Goal: Task Accomplishment & Management: Use online tool/utility

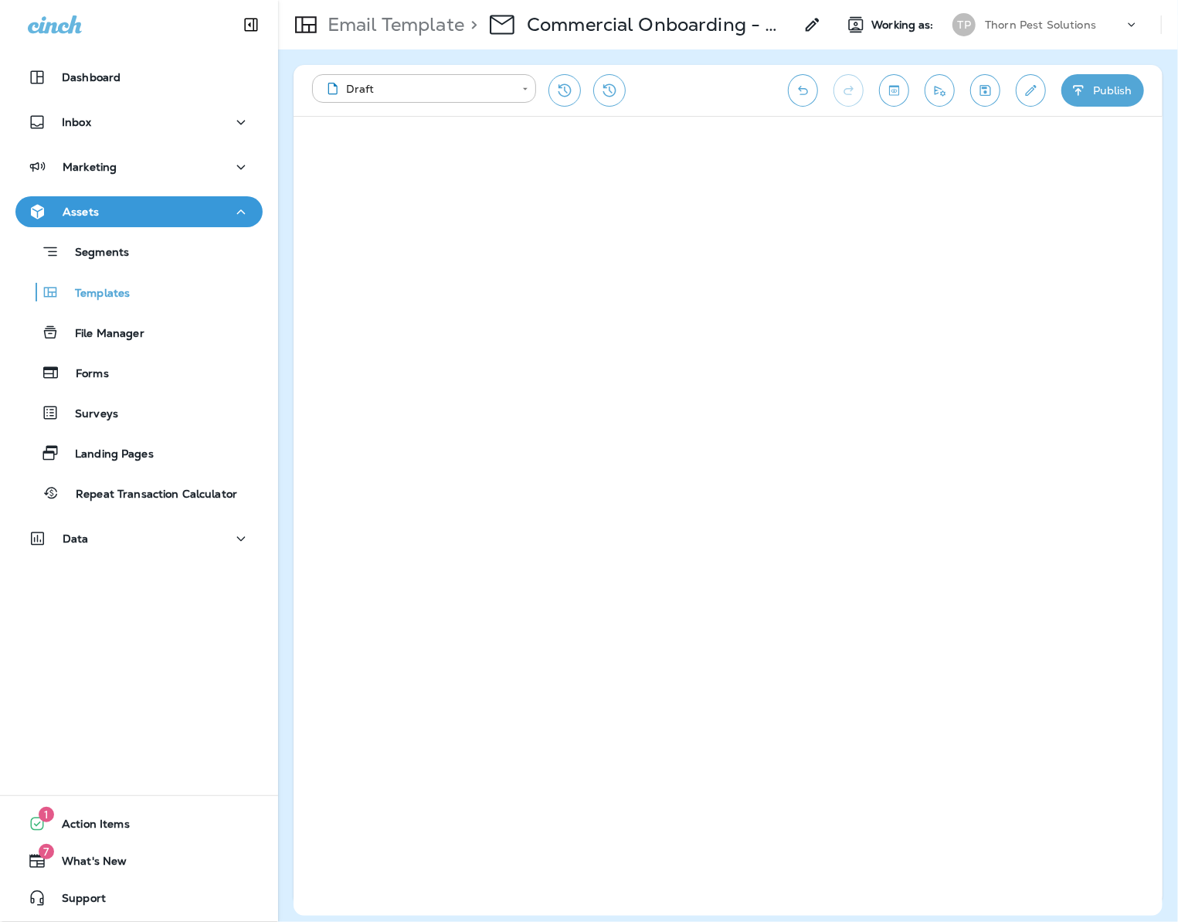
click at [984, 91] on icon "Save" at bounding box center [985, 90] width 11 height 11
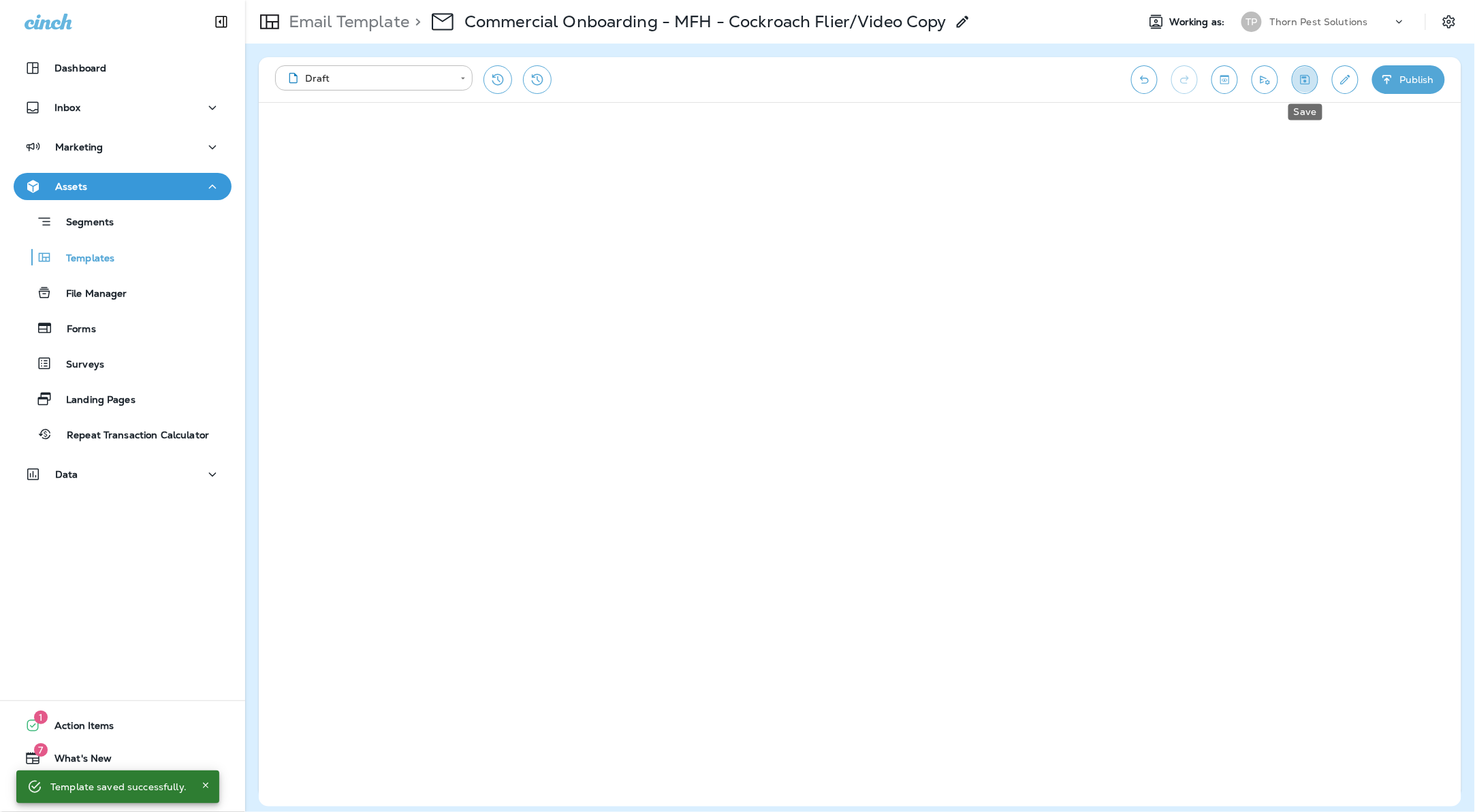
click at [1037, 79] on icon "Save" at bounding box center [1305, 79] width 10 height 10
click at [1037, 74] on button "Toggle preview" at bounding box center [1225, 79] width 26 height 28
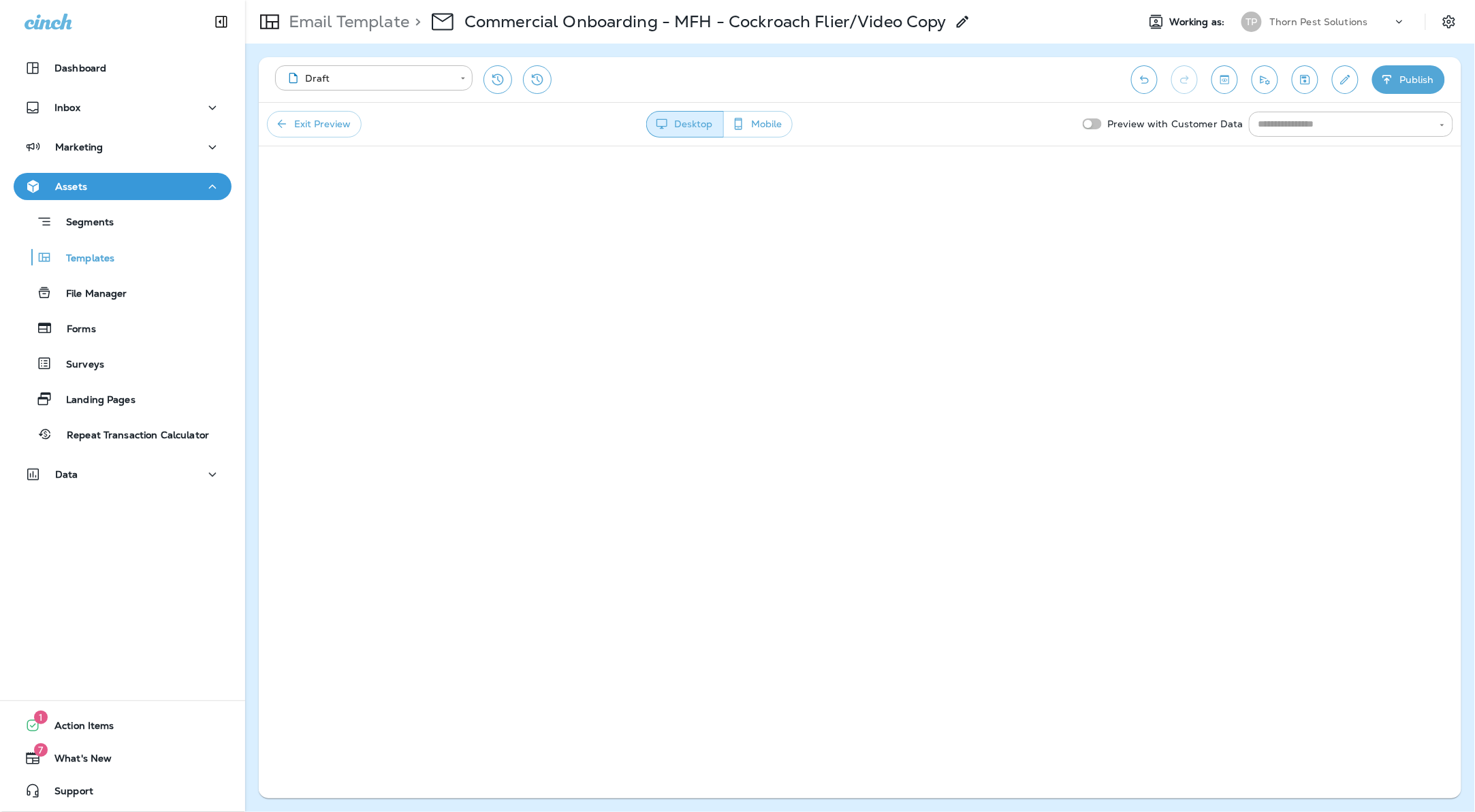
click at [1037, 68] on button "Toggle preview" at bounding box center [1225, 79] width 26 height 28
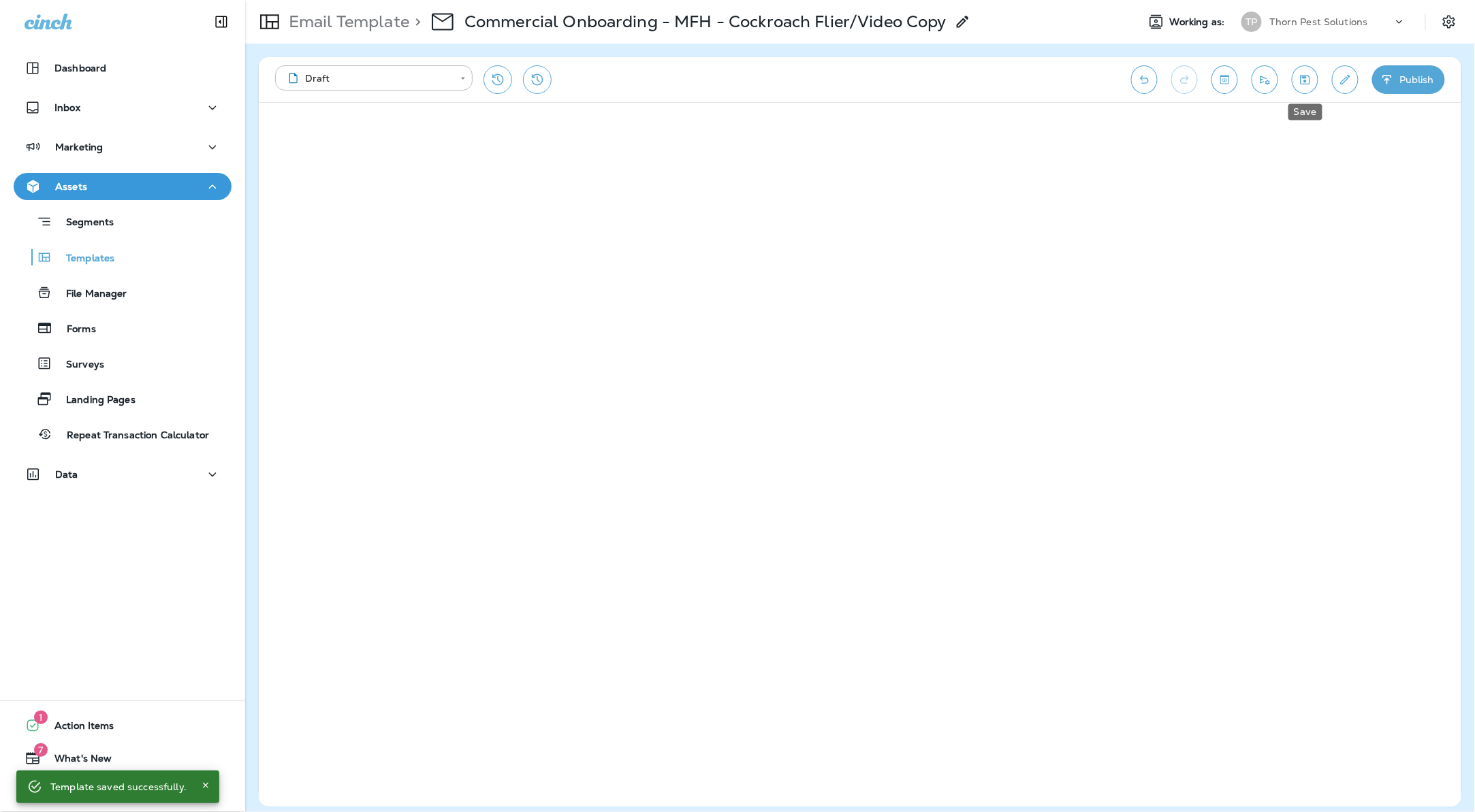
click at [1037, 82] on icon "Save" at bounding box center [1305, 79] width 14 height 13
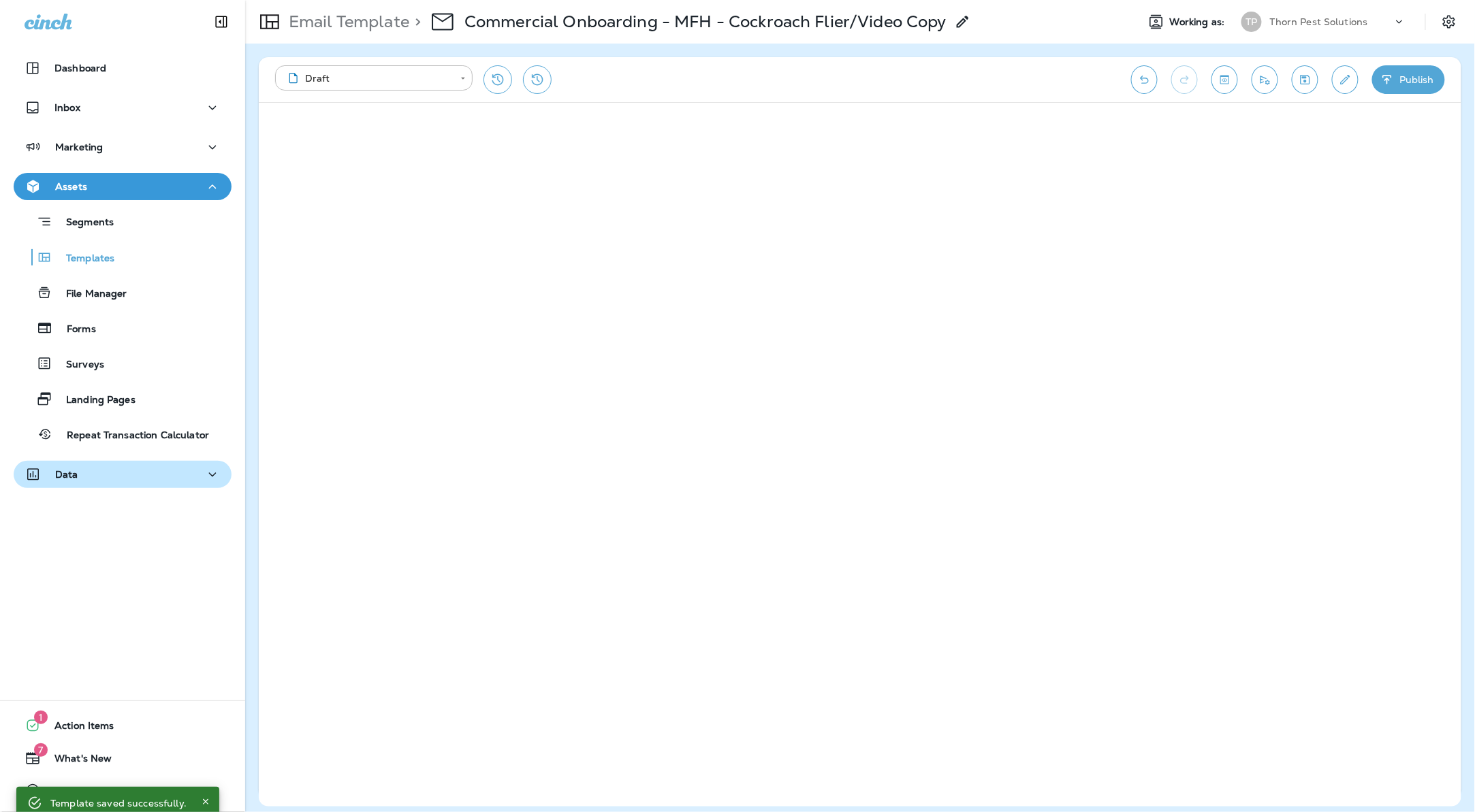
click at [100, 476] on div "Data" at bounding box center [122, 474] width 196 height 17
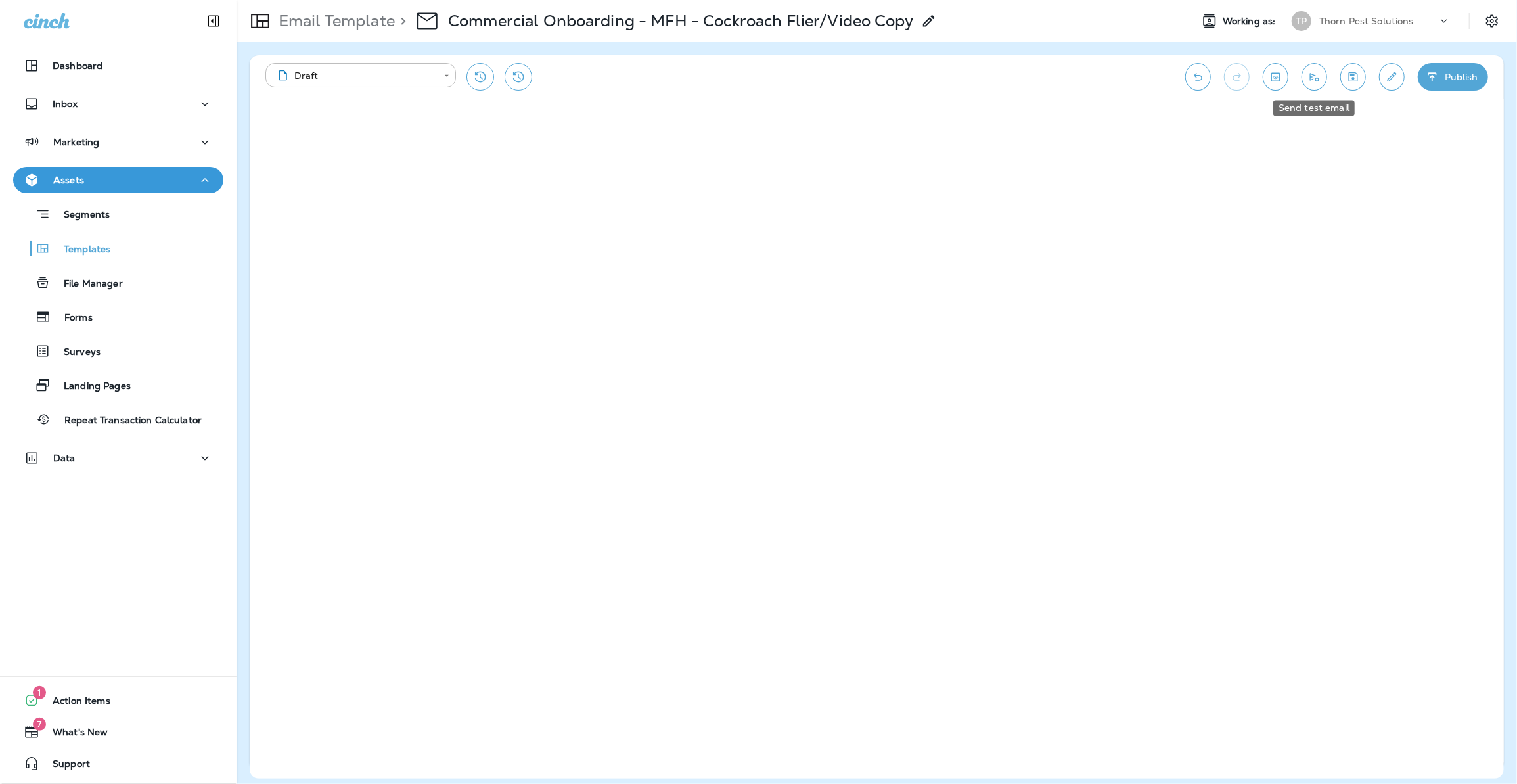
click at [1001, 77] on icon "Send test email" at bounding box center [1315, 77] width 14 height 13
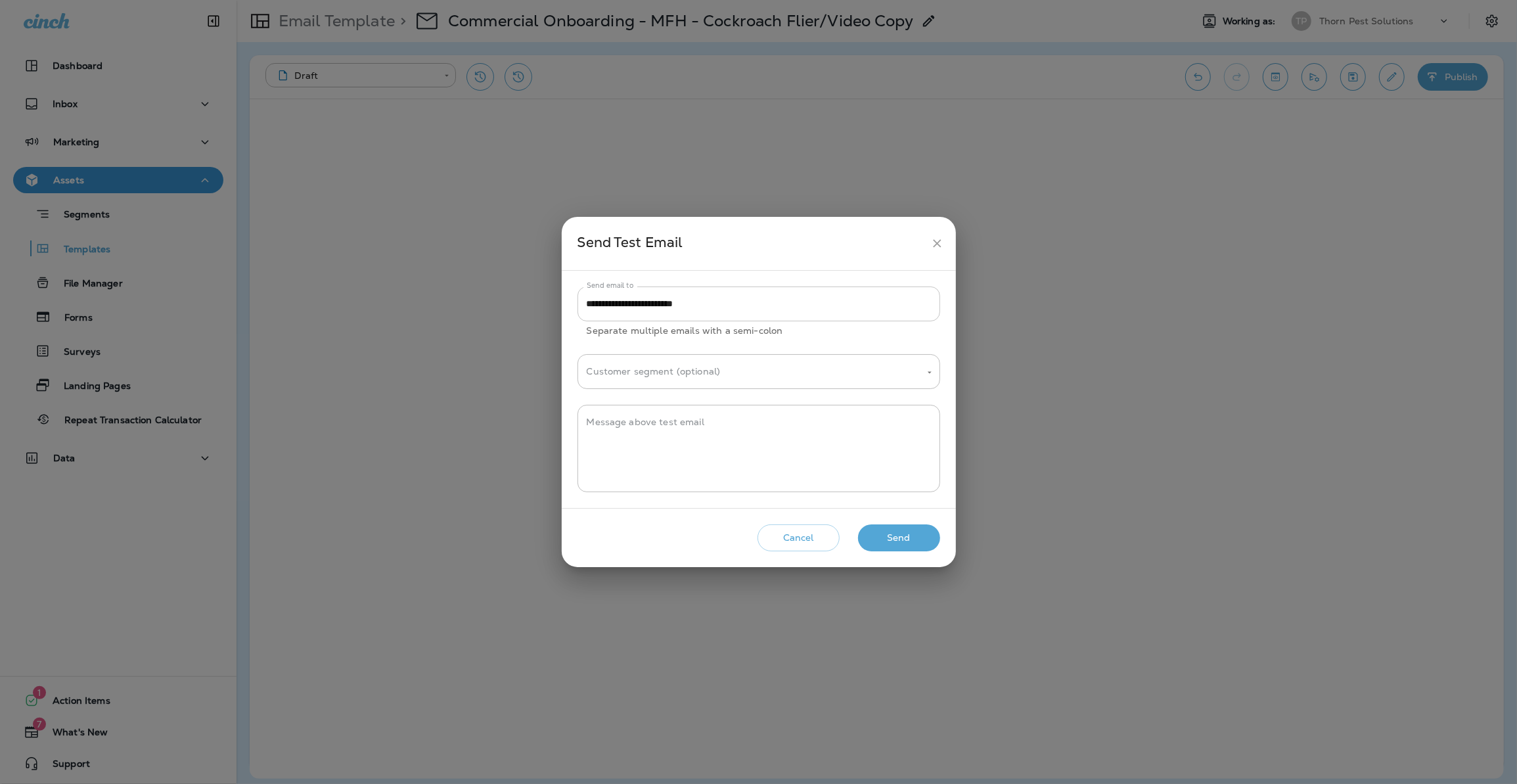
click at [747, 309] on input "**********" at bounding box center [758, 304] width 362 height 35
type input "**********"
click at [889, 253] on div "Send Test Email" at bounding box center [751, 243] width 348 height 25
drag, startPoint x: 903, startPoint y: 247, endPoint x: 681, endPoint y: 243, distance: 222.0
click at [681, 243] on div "Send Test Email" at bounding box center [751, 243] width 348 height 25
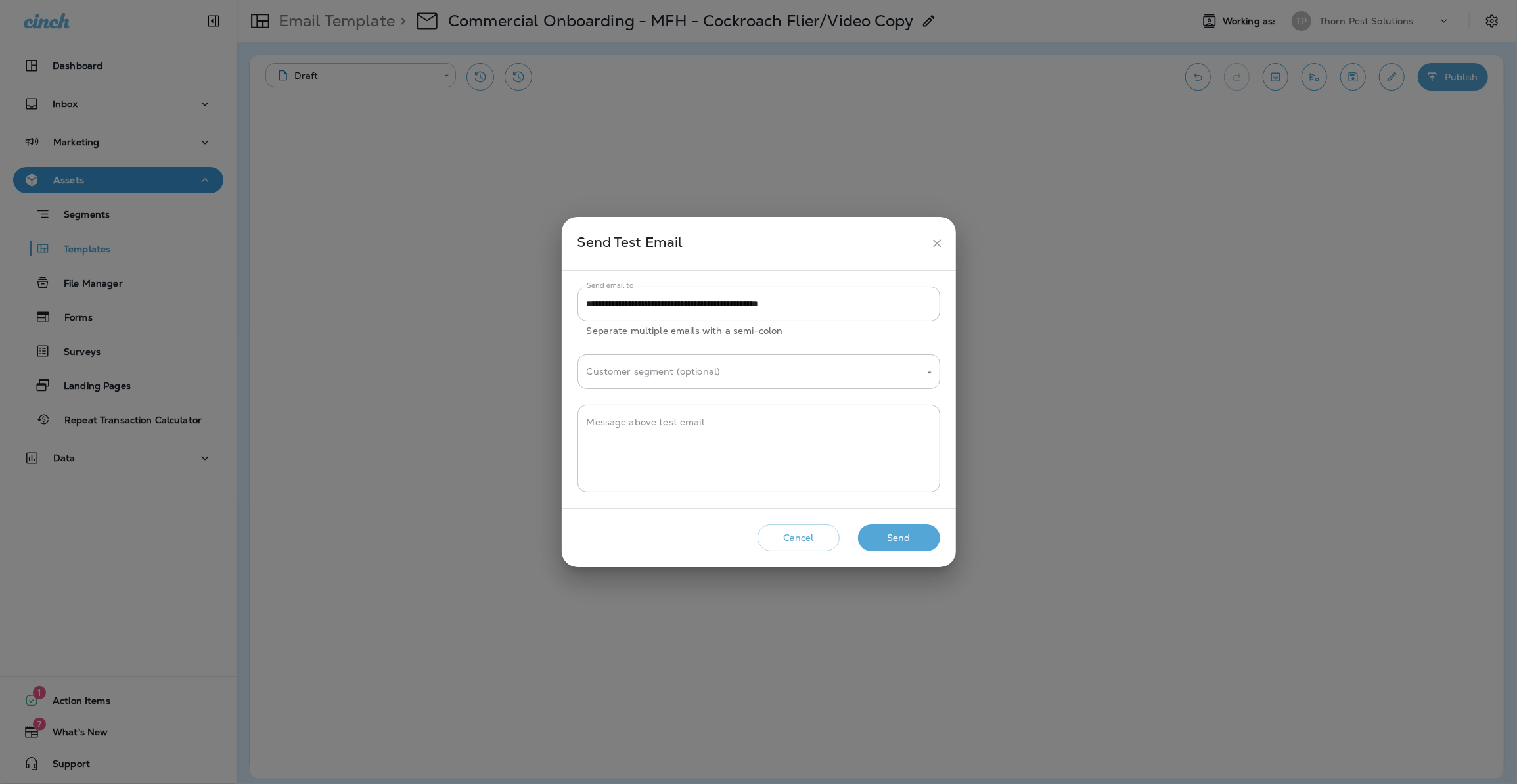
click at [896, 542] on button "Send" at bounding box center [899, 538] width 82 height 27
